Goal: Entertainment & Leisure: Consume media (video, audio)

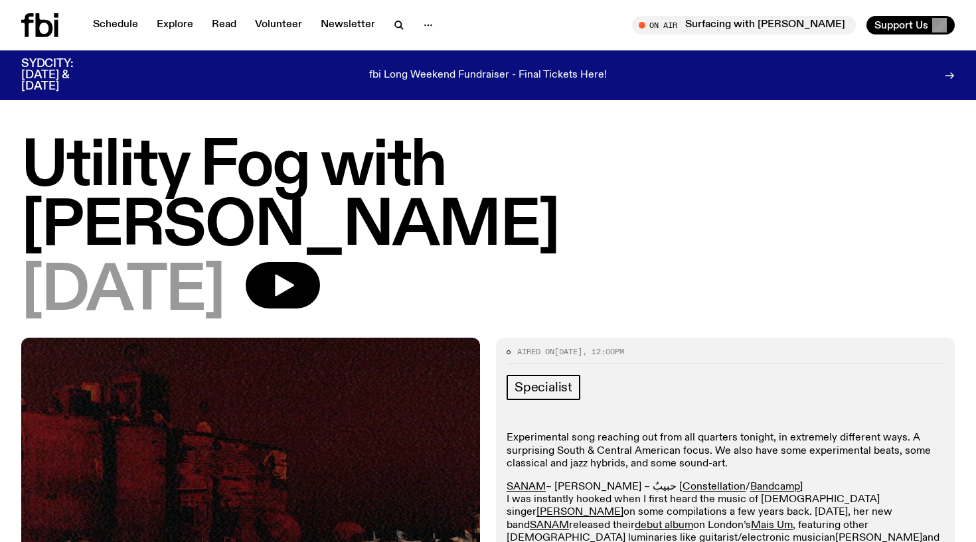
click at [662, 161] on h1 "Utility Fog with [PERSON_NAME]" at bounding box center [488, 197] width 934 height 120
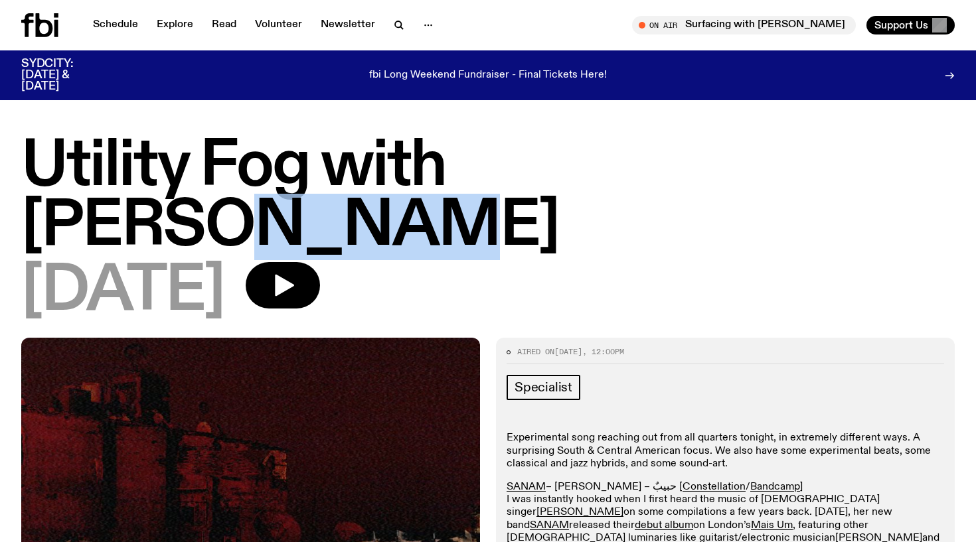
click at [662, 161] on h1 "Utility Fog with [PERSON_NAME]" at bounding box center [488, 197] width 934 height 120
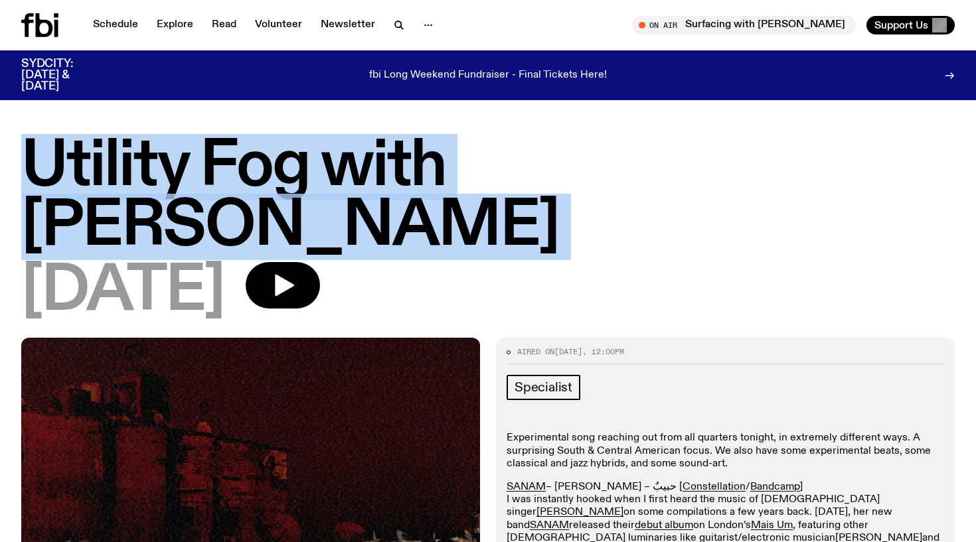
click at [662, 161] on h1 "Utility Fog with [PERSON_NAME]" at bounding box center [488, 197] width 934 height 120
click at [392, 177] on h1 "Utility Fog with [PERSON_NAME]" at bounding box center [488, 197] width 934 height 120
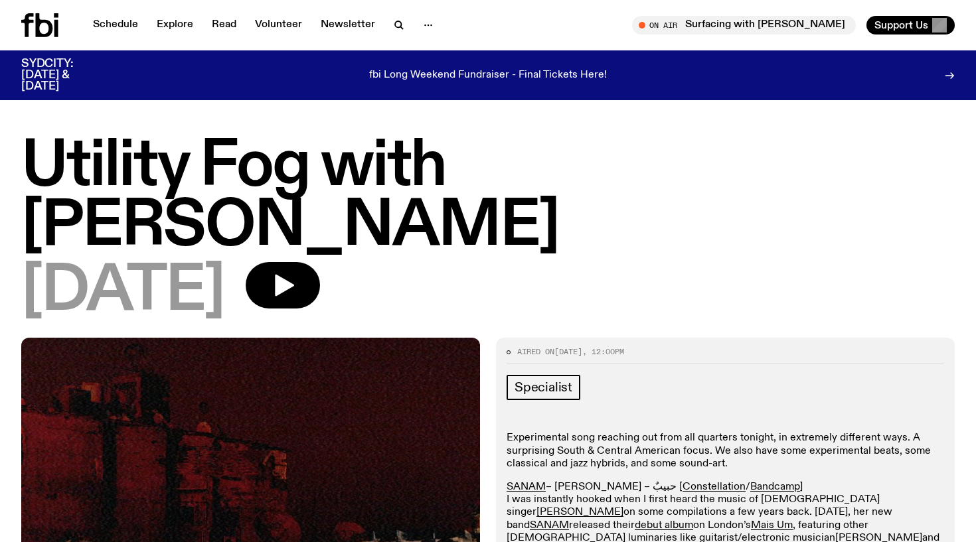
drag, startPoint x: 262, startPoint y: 237, endPoint x: 13, endPoint y: 157, distance: 262.1
click at [13, 157] on div "Utility Fog with [PERSON_NAME] [DATE]" at bounding box center [488, 237] width 976 height 201
click at [227, 161] on h1 "Utility Fog with [PERSON_NAME]" at bounding box center [488, 197] width 934 height 120
drag, startPoint x: 267, startPoint y: 244, endPoint x: 18, endPoint y: 131, distance: 273.7
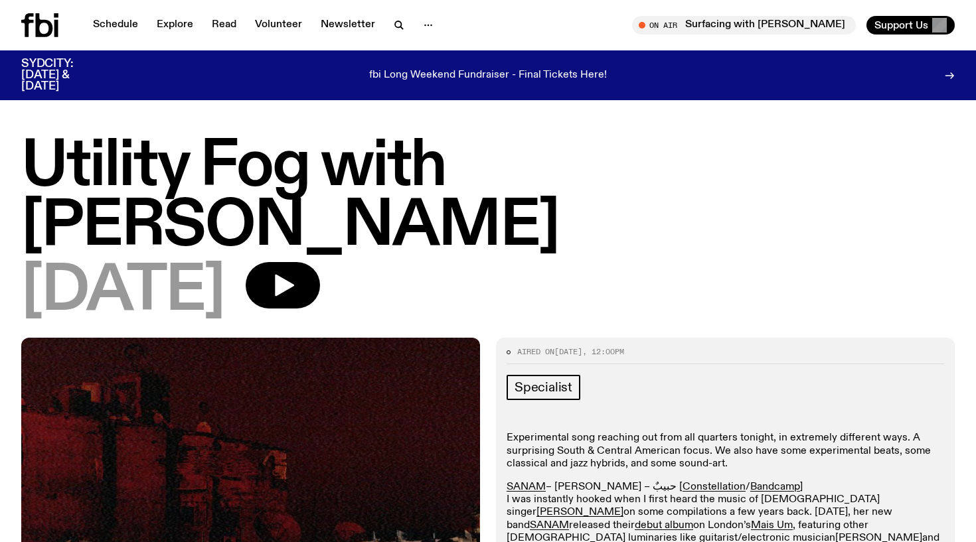
click at [228, 141] on h1 "Utility Fog with [PERSON_NAME]" at bounding box center [488, 197] width 934 height 120
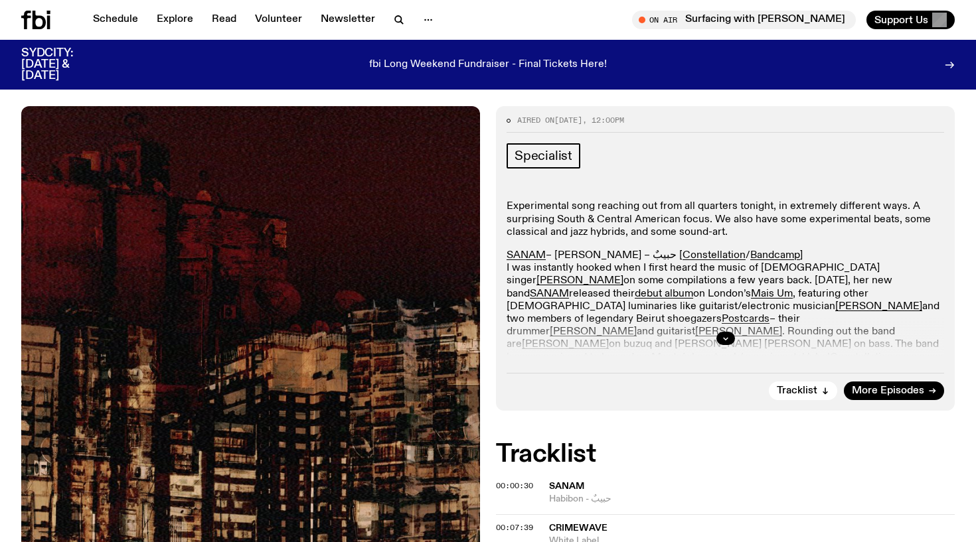
scroll to position [102, 0]
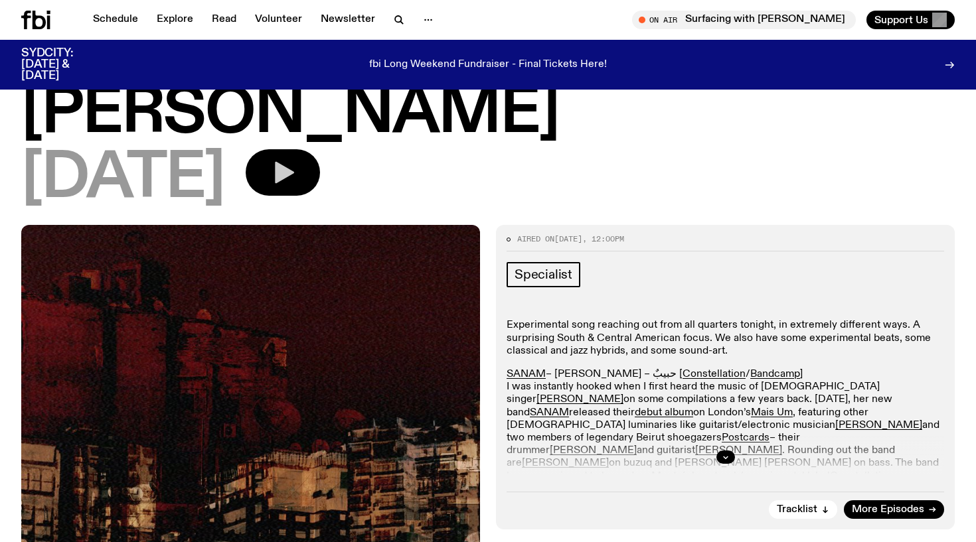
click at [294, 162] on icon "button" at bounding box center [284, 173] width 19 height 22
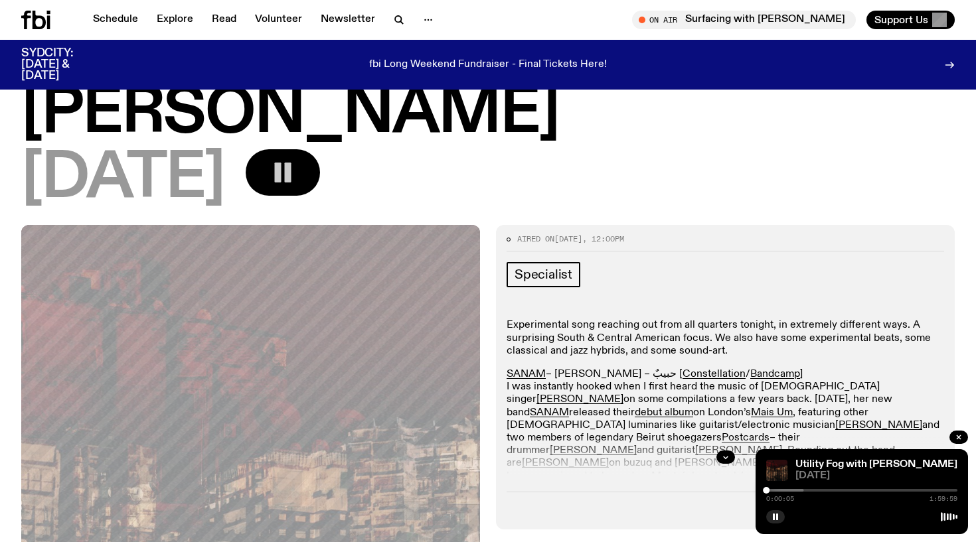
click at [296, 159] on icon "button" at bounding box center [283, 172] width 27 height 27
